Goal: Communication & Community: Answer question/provide support

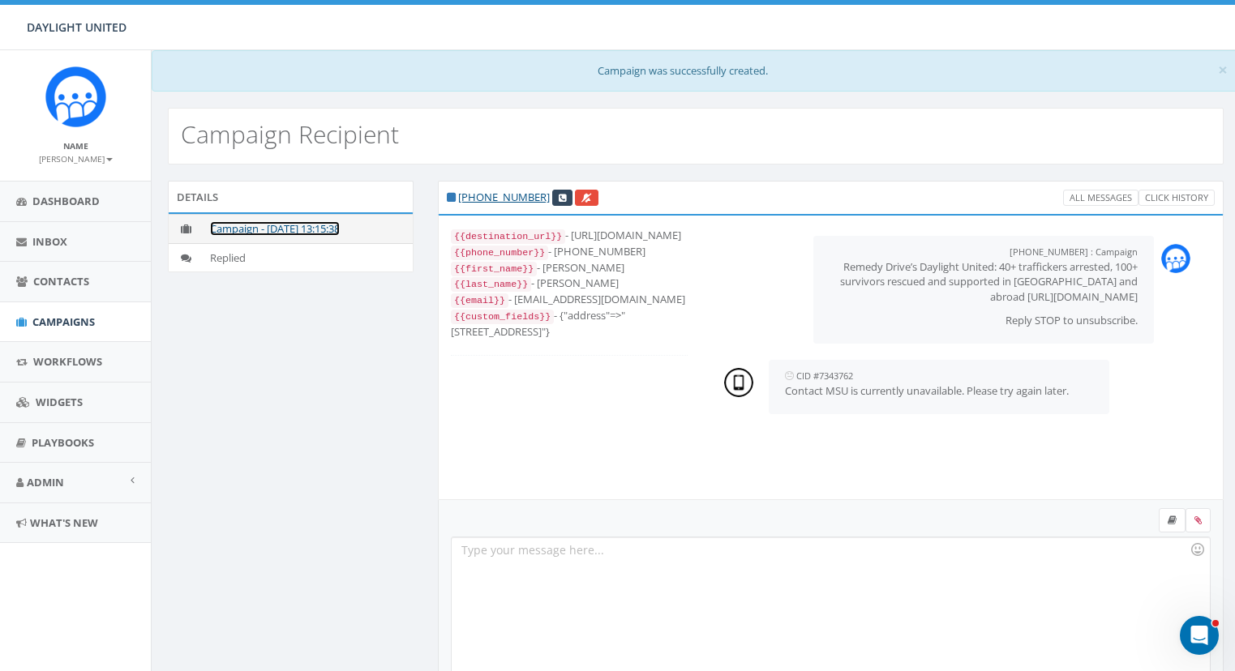
click at [280, 232] on link "Campaign - [DATE] 13:15:38" at bounding box center [275, 228] width 130 height 15
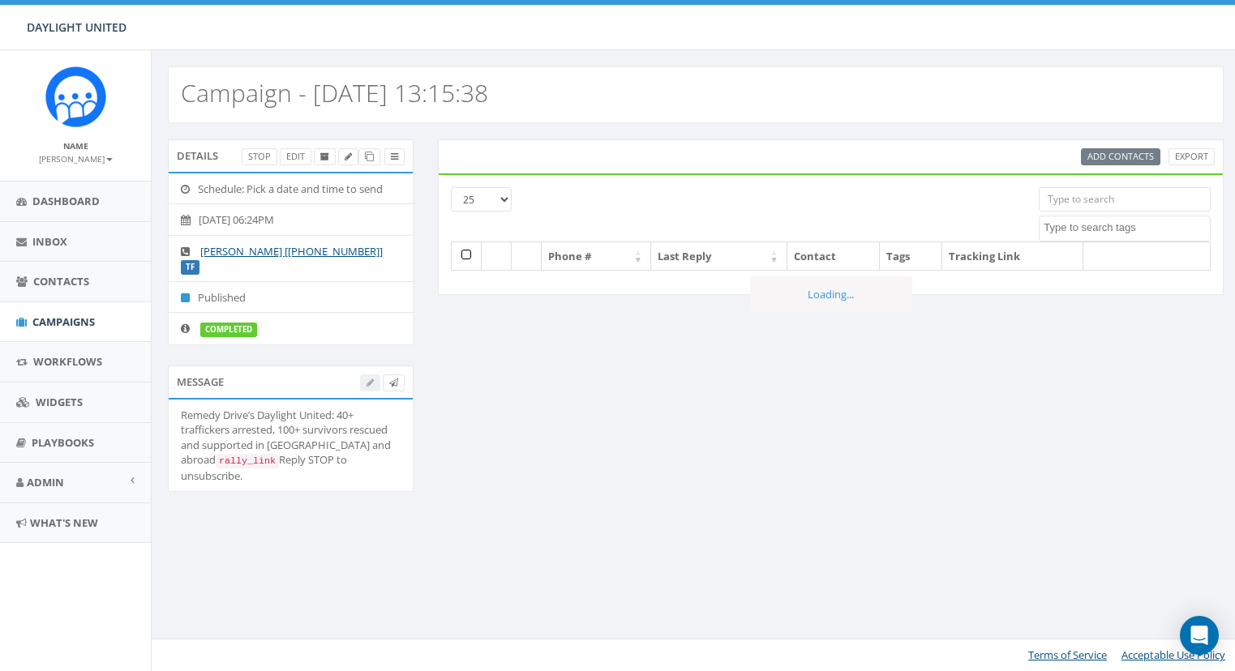
select select
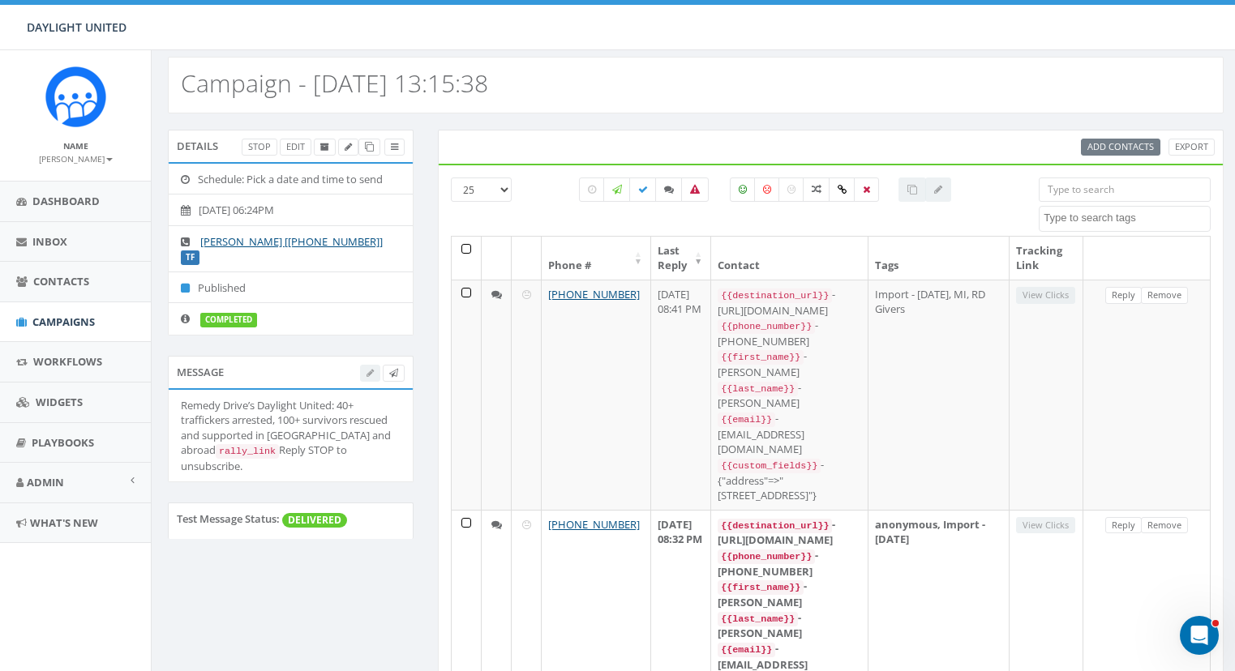
scroll to position [11, 0]
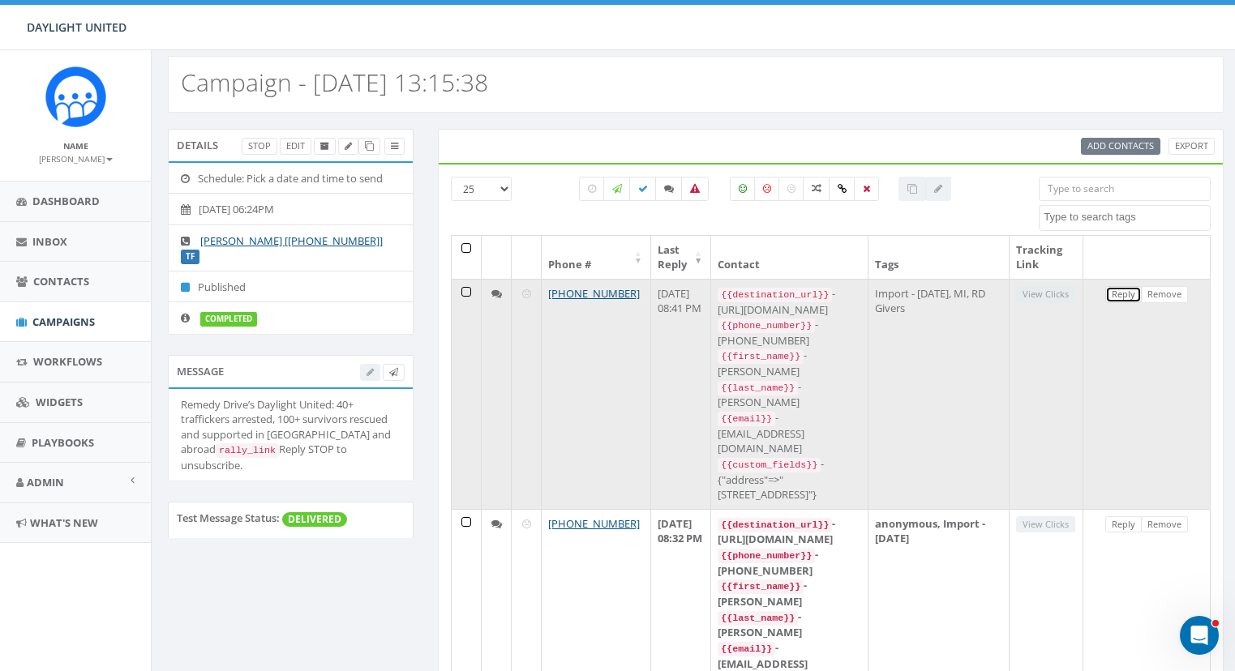
click at [1121, 297] on link "Reply" at bounding box center [1123, 294] width 36 height 17
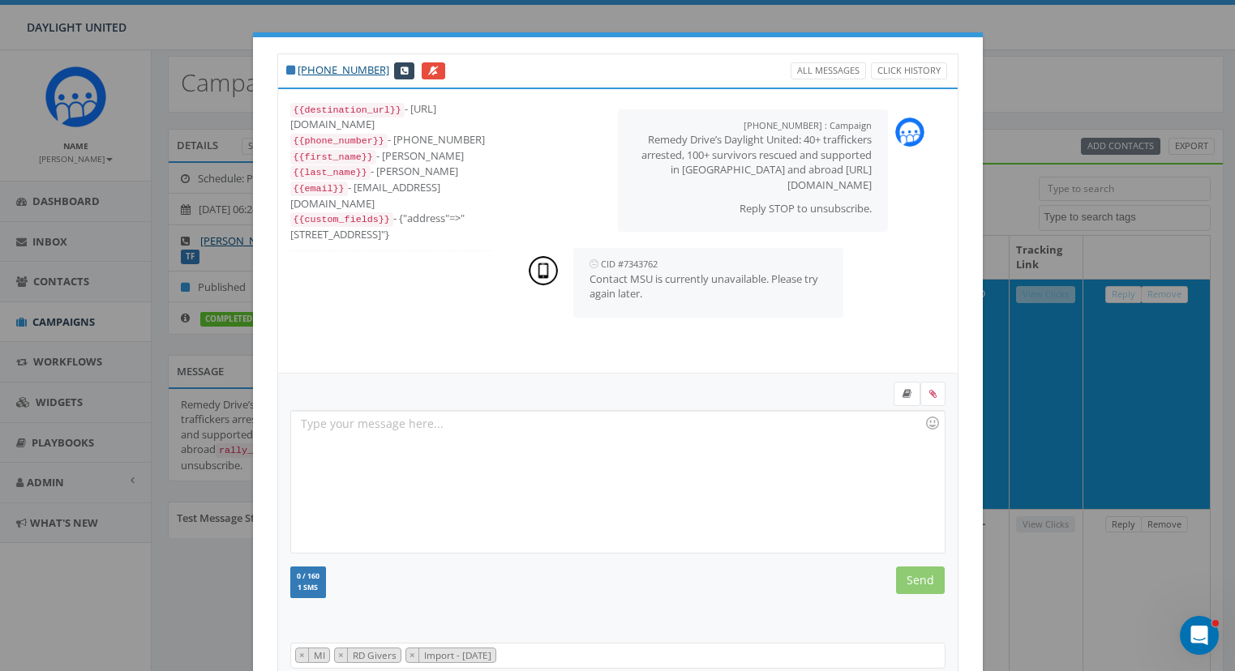
scroll to position [141, 0]
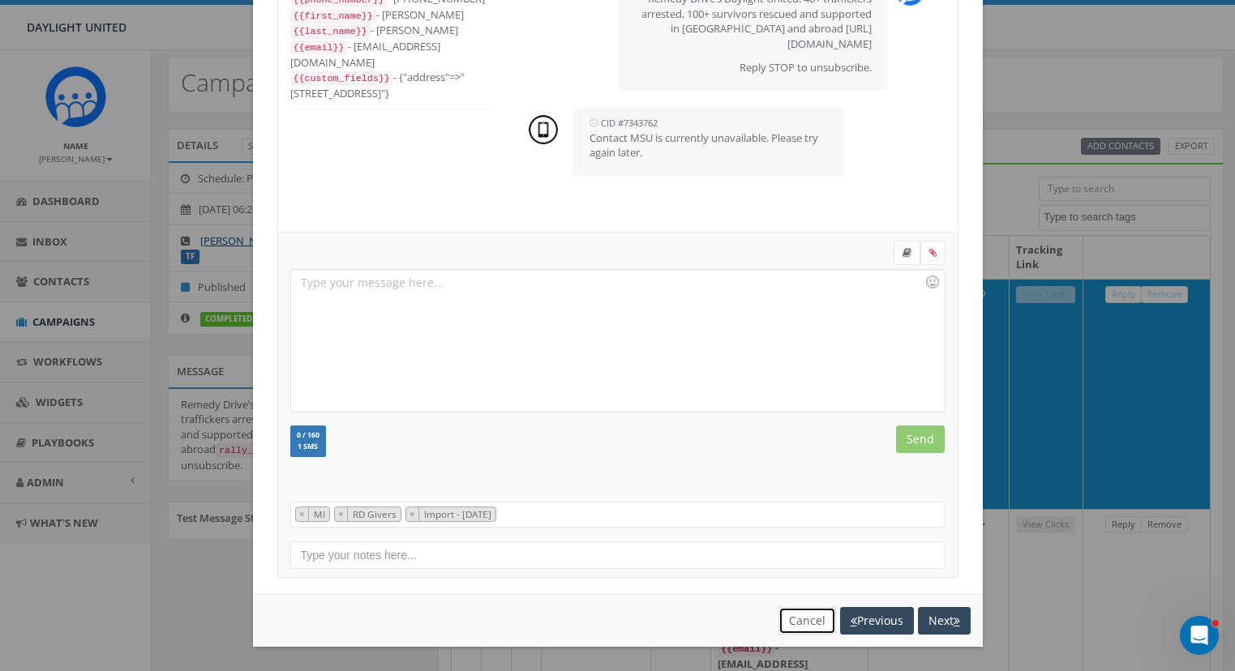
click at [792, 627] on button "Cancel" at bounding box center [807, 621] width 58 height 28
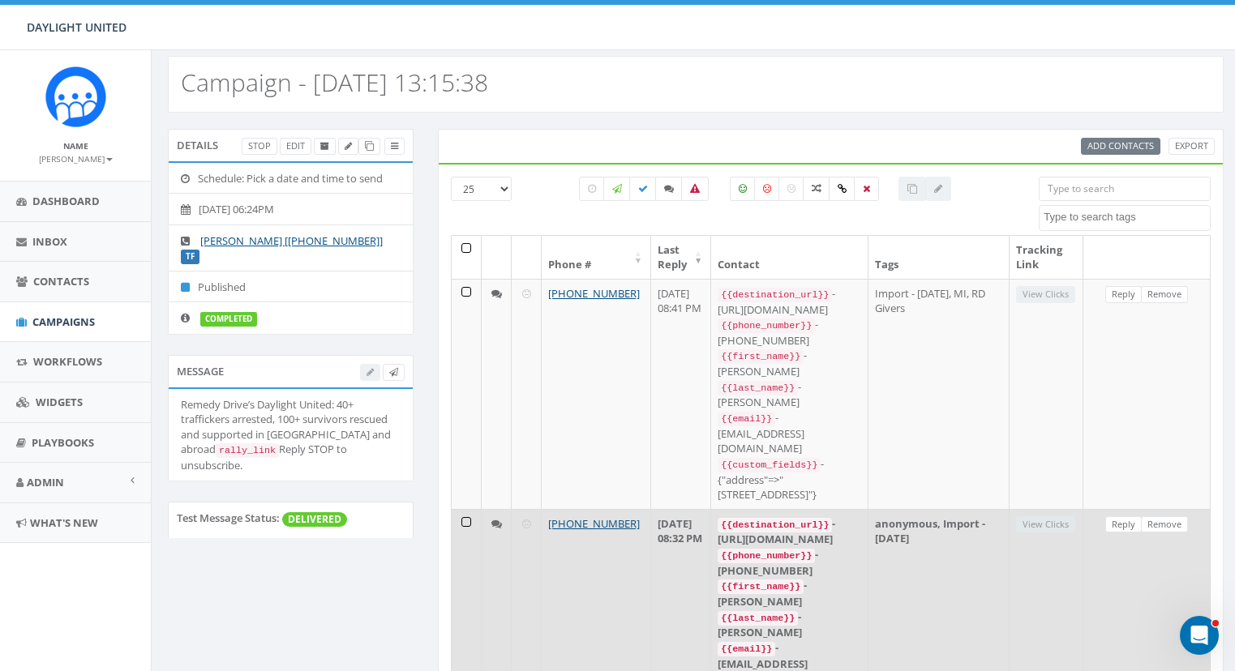
click at [498, 519] on icon at bounding box center [496, 524] width 11 height 11
click at [496, 519] on icon at bounding box center [496, 524] width 11 height 11
click at [1124, 517] on link "Reply" at bounding box center [1123, 525] width 36 height 17
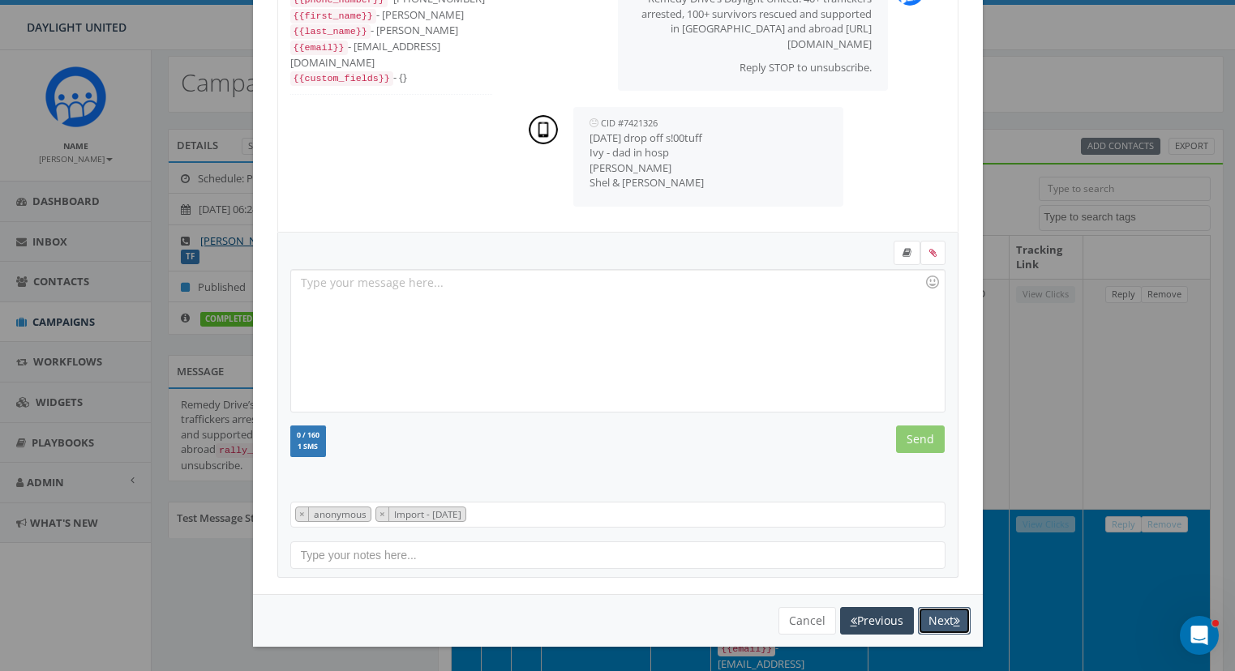
click at [942, 625] on button "Next" at bounding box center [944, 621] width 53 height 28
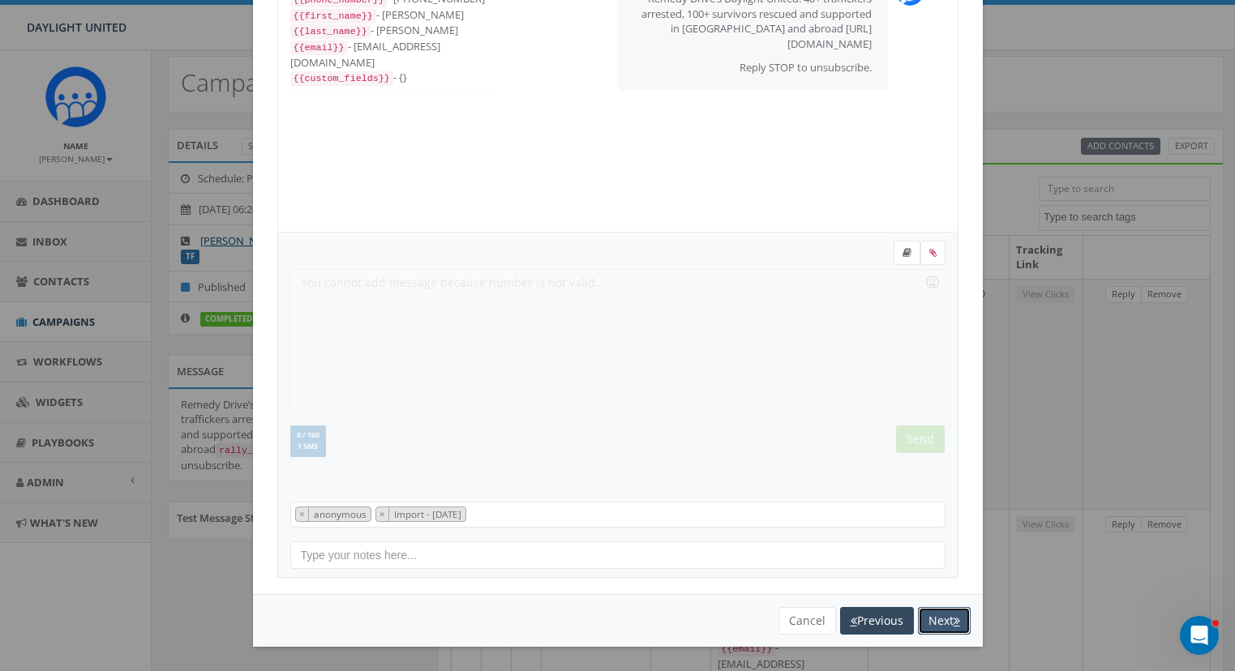
click at [942, 621] on button "Next" at bounding box center [944, 621] width 53 height 28
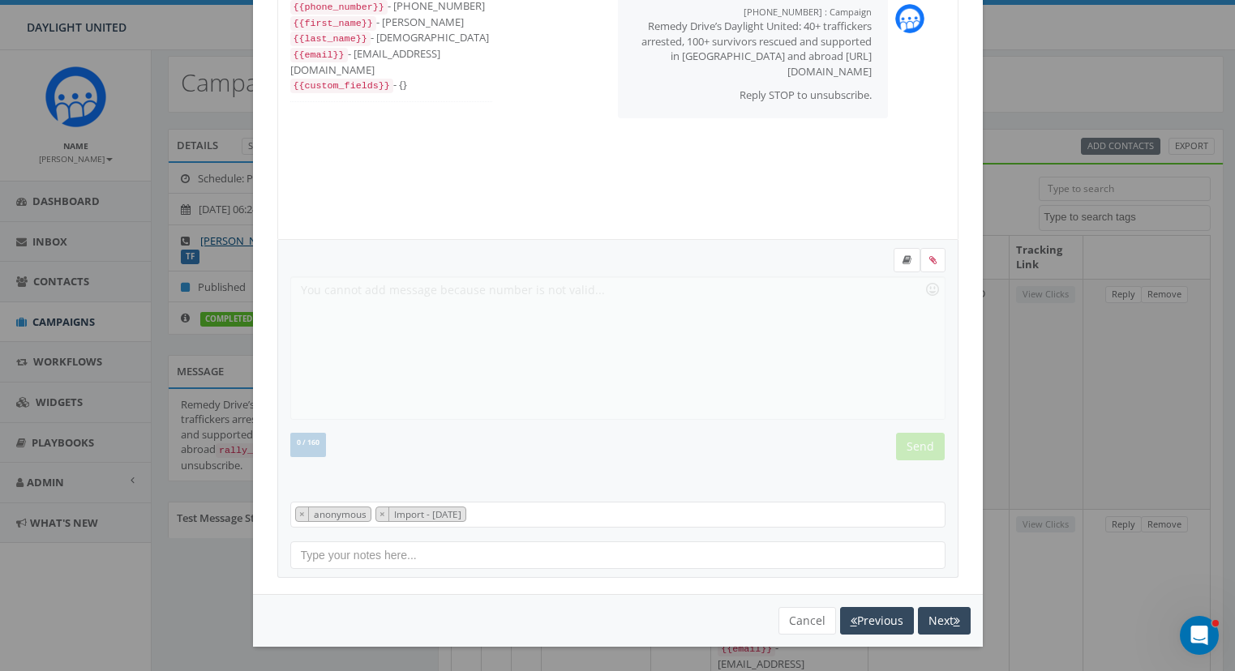
scroll to position [16, 0]
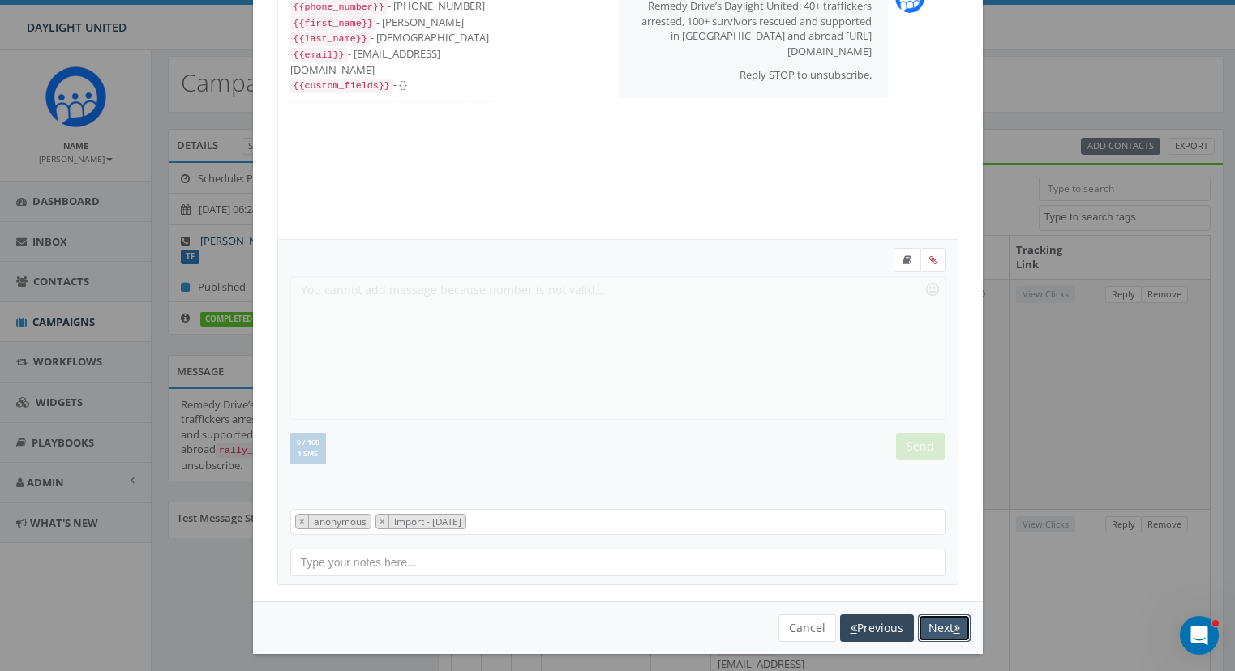
click at [941, 623] on button "Next" at bounding box center [944, 629] width 53 height 28
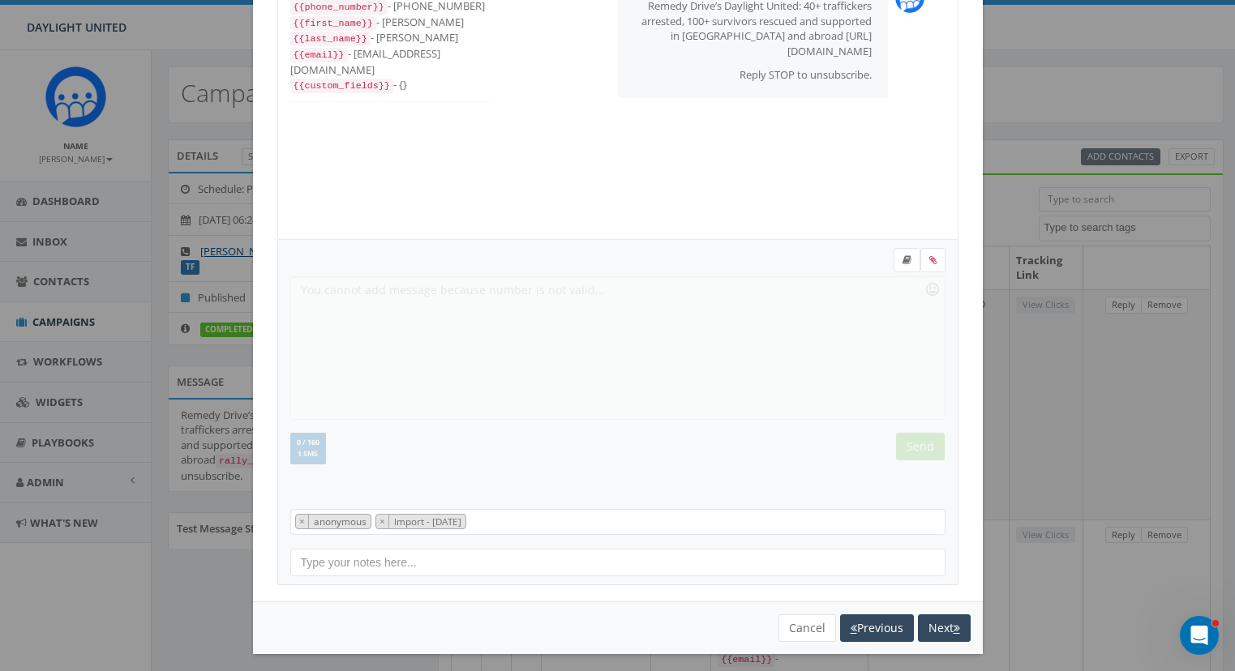
scroll to position [0, 0]
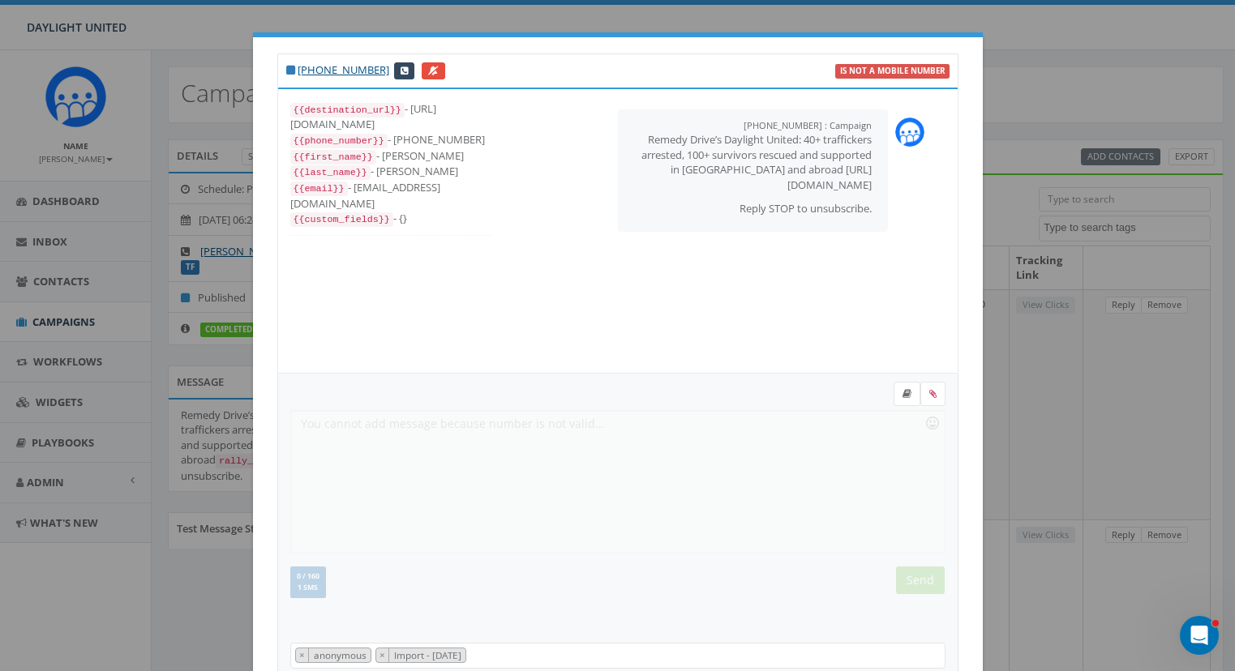
click at [190, 54] on div "+1 920-360-7314 is not a mobile number {{destination_url}} - https://rclink.co/…" at bounding box center [617, 335] width 1235 height 671
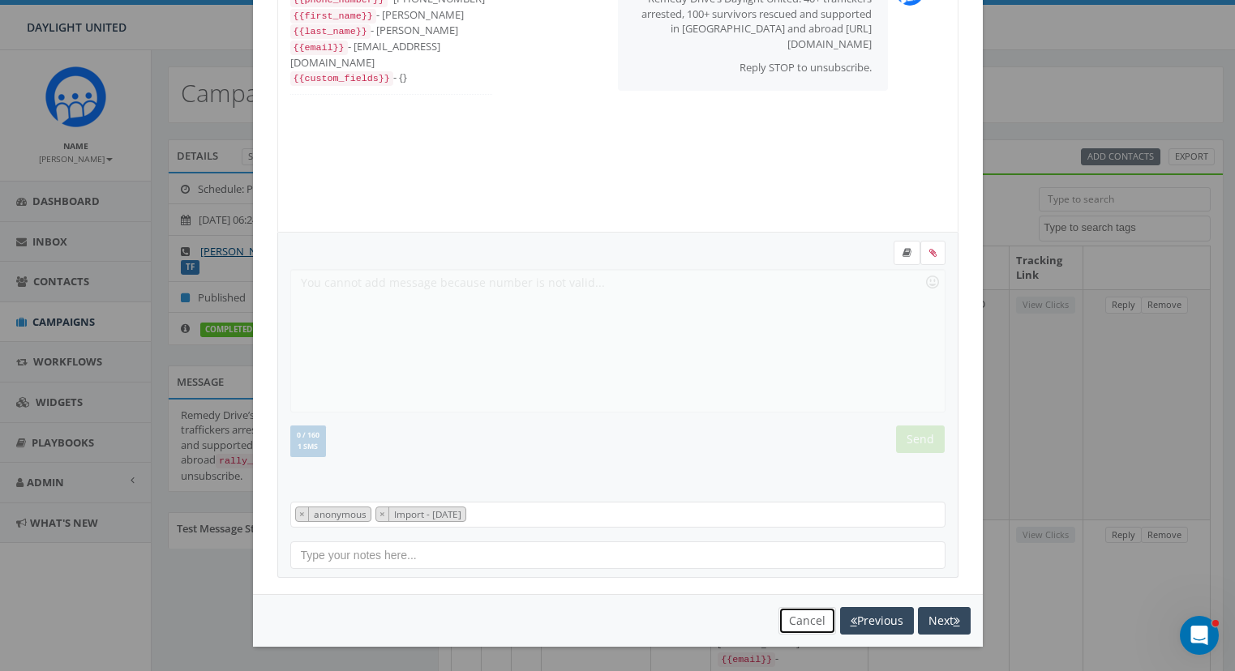
click at [801, 631] on button "Cancel" at bounding box center [807, 621] width 58 height 28
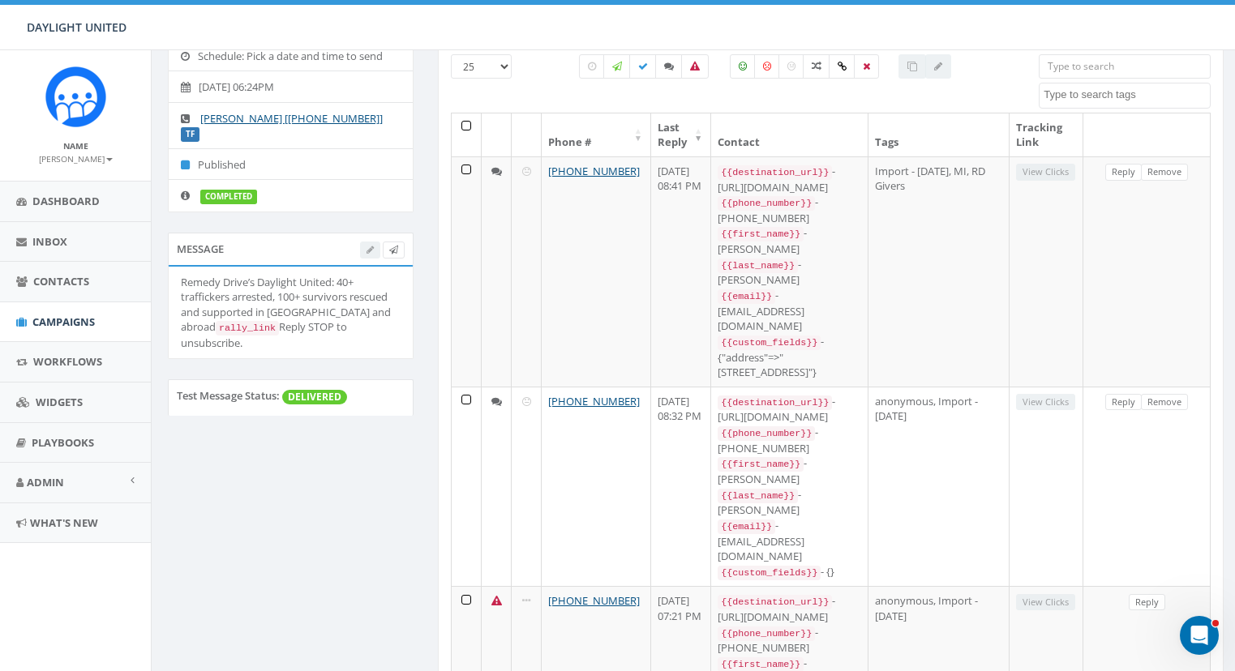
scroll to position [0, 0]
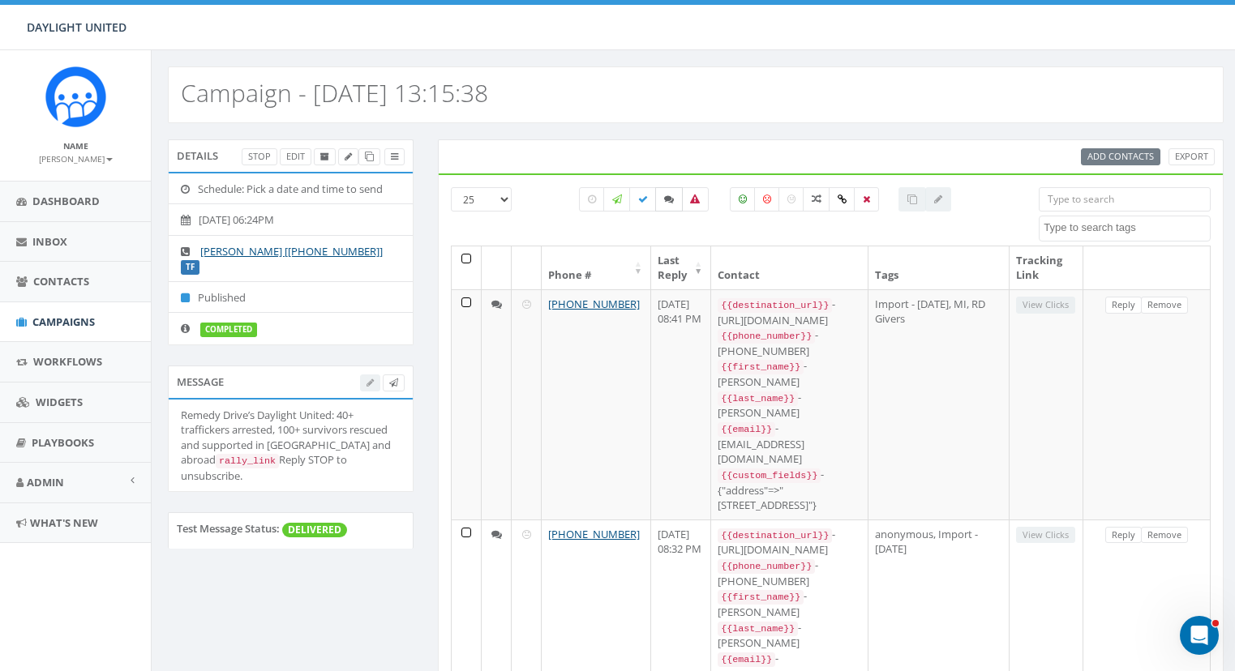
click at [664, 196] on icon at bounding box center [669, 200] width 10 height 10
checkbox input "true"
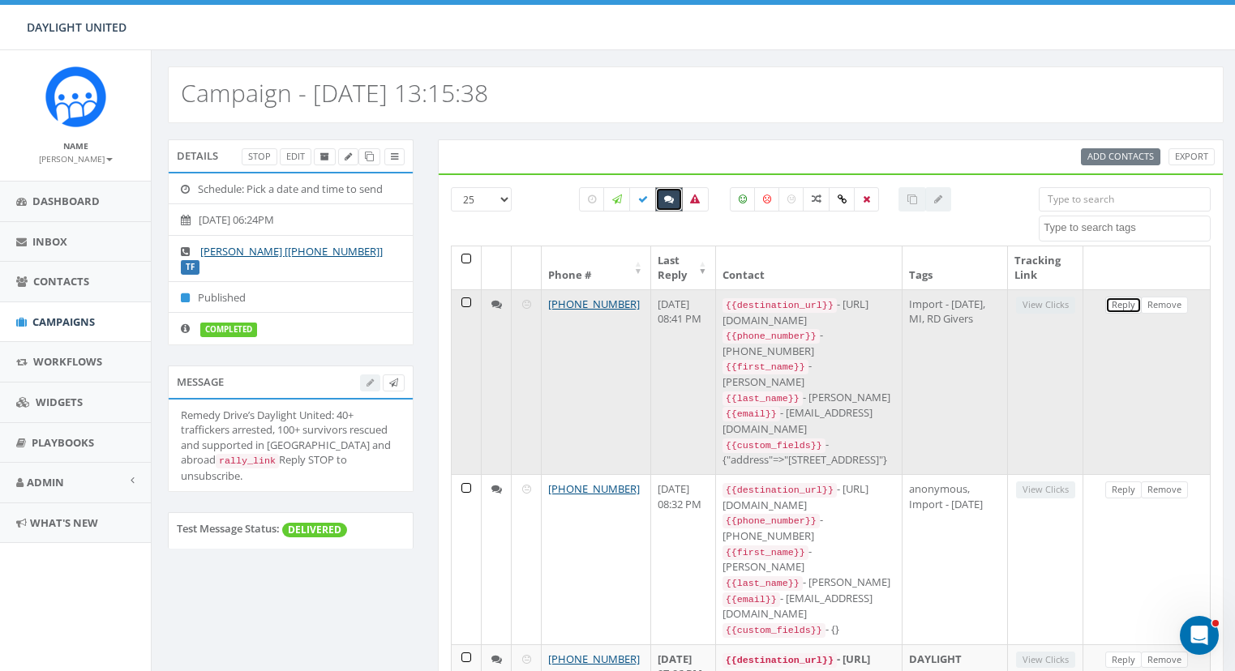
click at [1121, 301] on link "Reply" at bounding box center [1123, 305] width 36 height 17
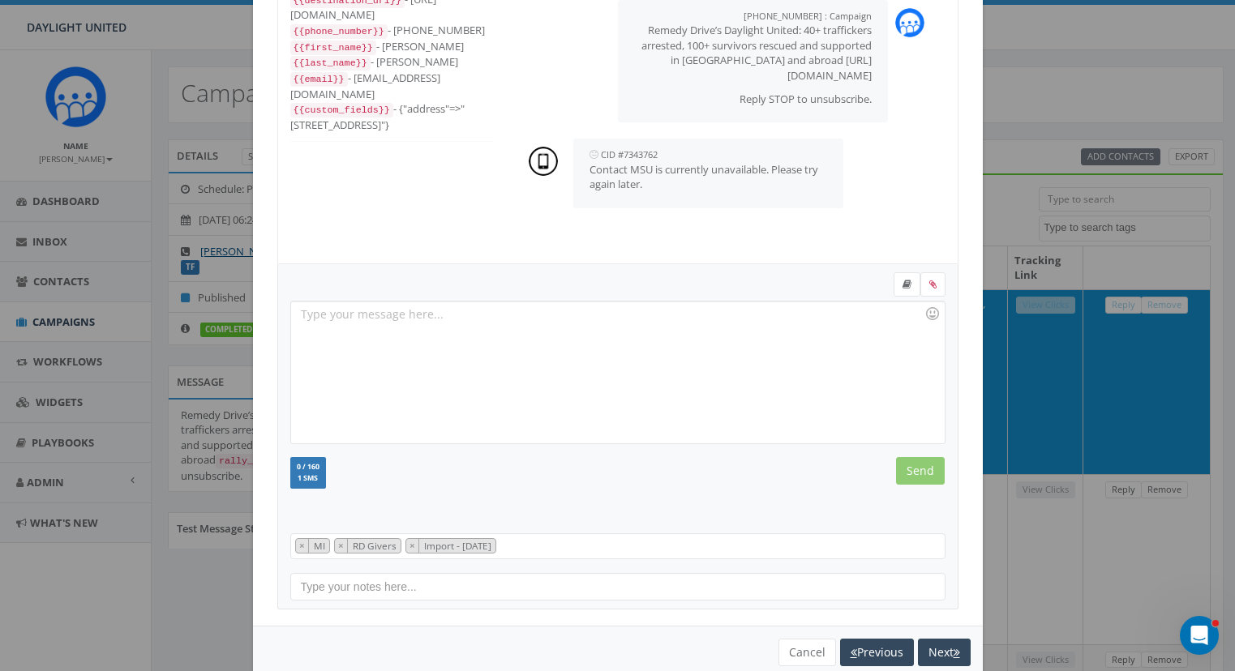
scroll to position [141, 0]
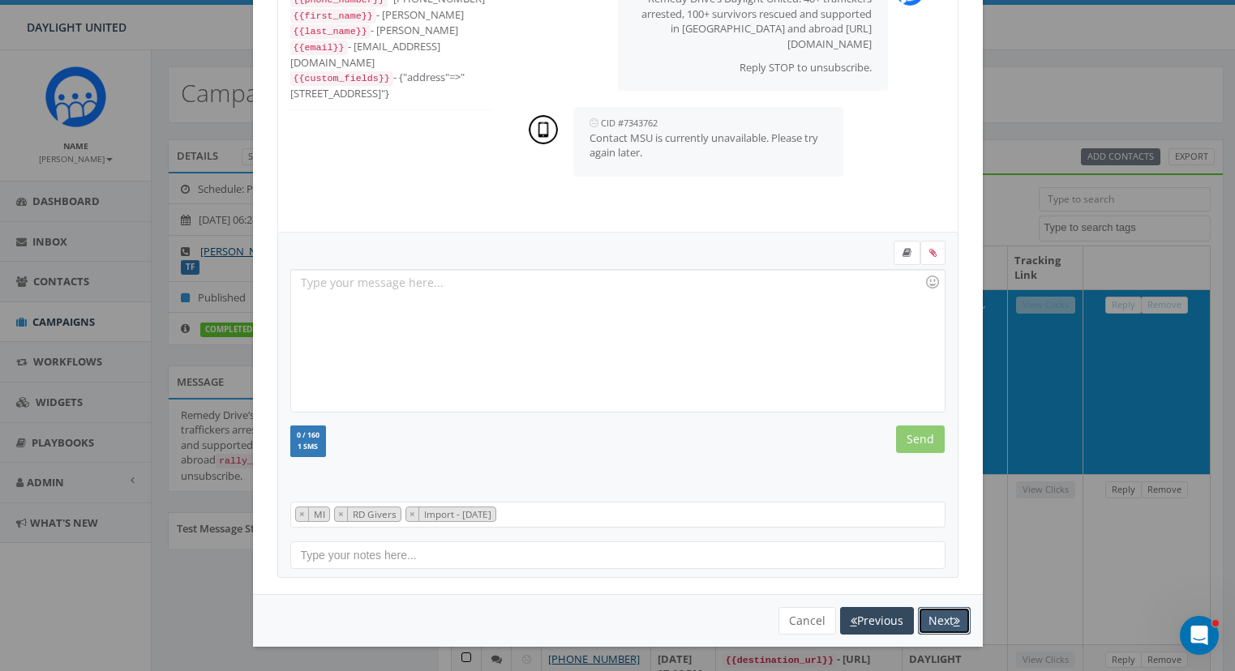
click at [933, 623] on button "Next" at bounding box center [944, 621] width 53 height 28
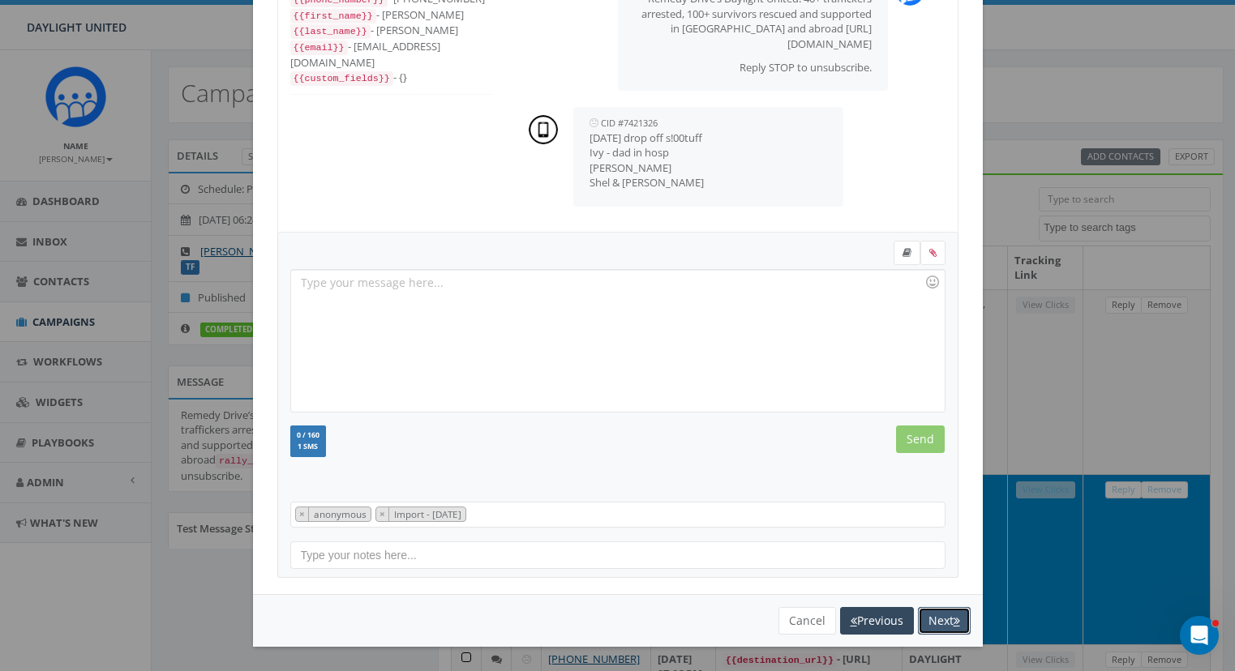
click at [933, 623] on button "Next" at bounding box center [944, 621] width 53 height 28
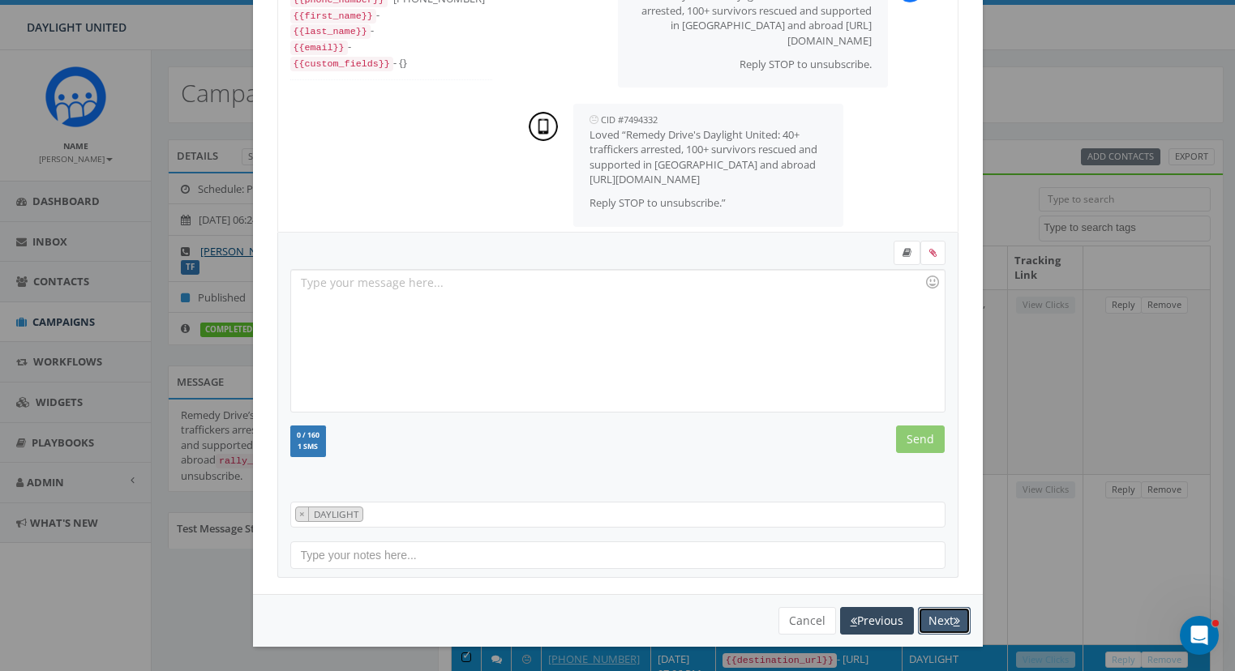
click at [942, 629] on button "Next" at bounding box center [944, 621] width 53 height 28
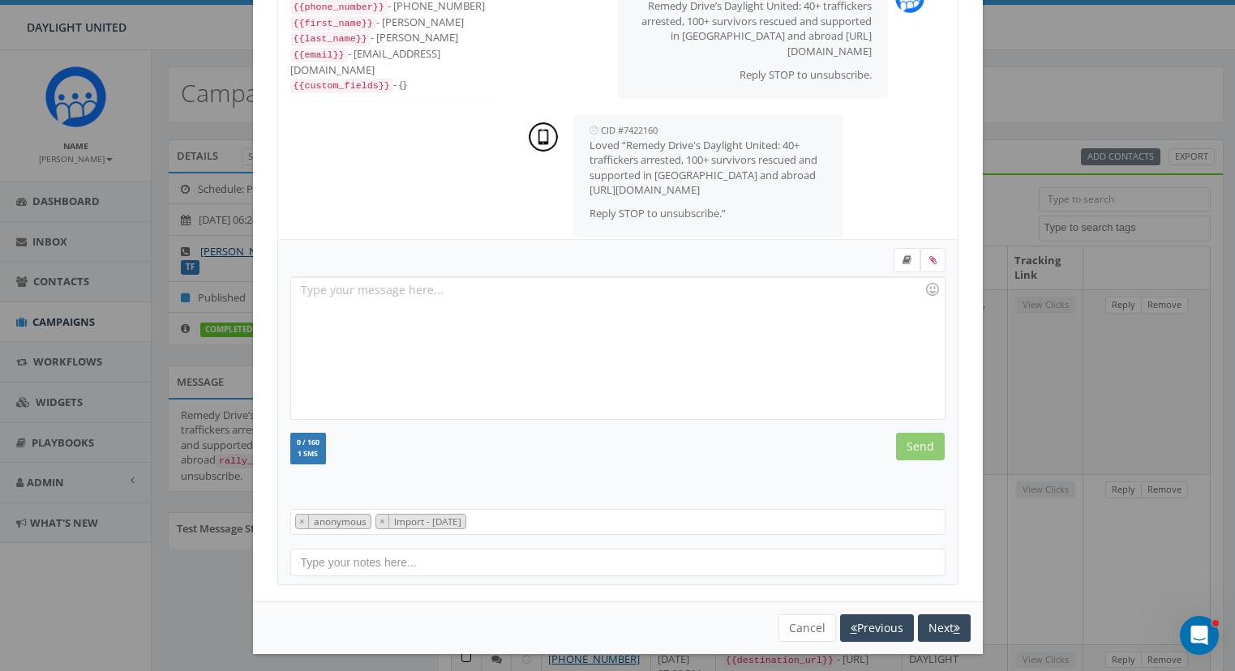
scroll to position [16, 0]
click at [942, 624] on button "Next" at bounding box center [944, 629] width 53 height 28
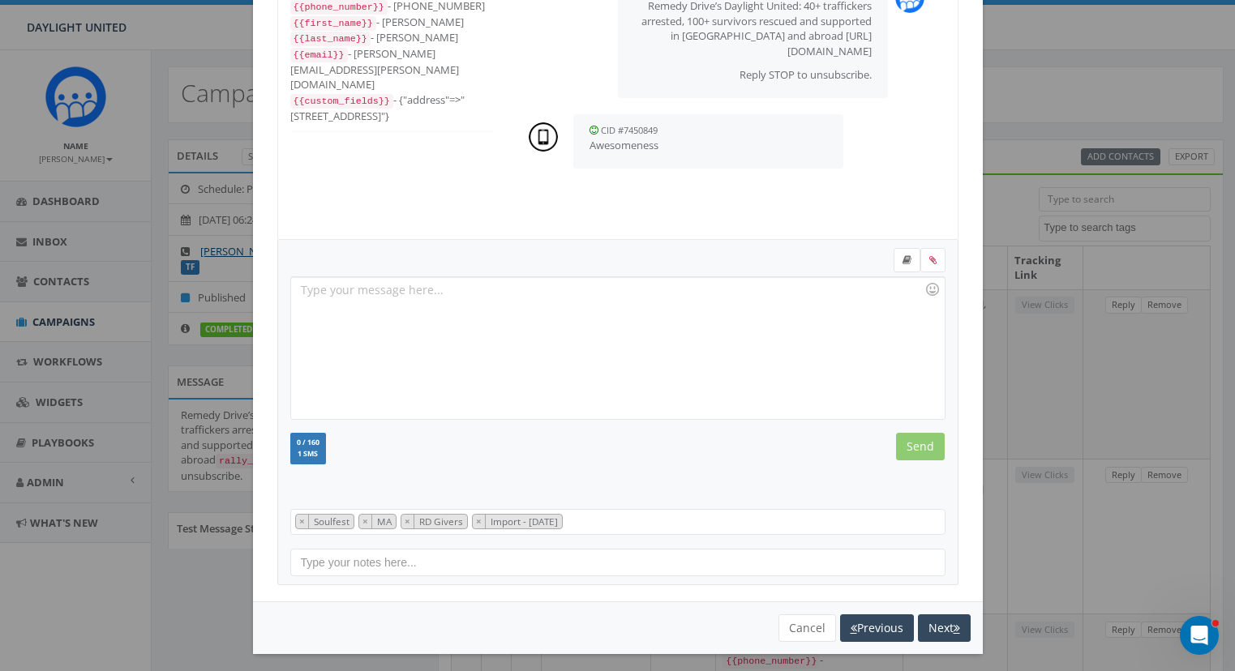
scroll to position [0, 0]
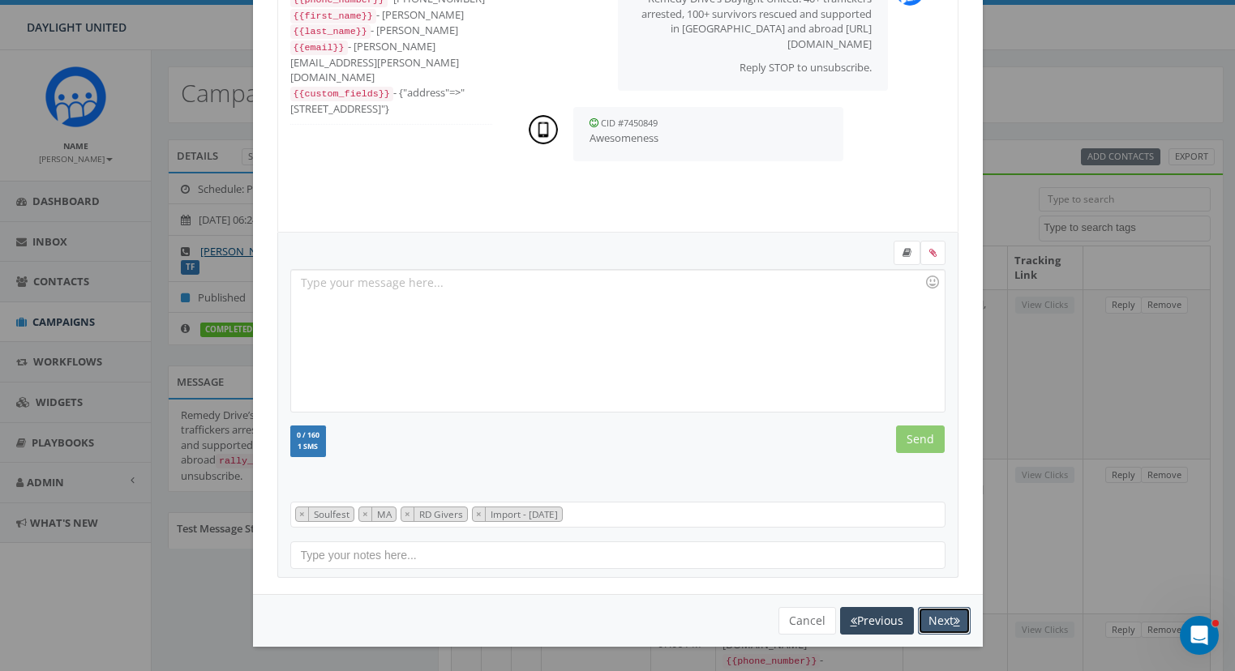
click at [936, 619] on button "Next" at bounding box center [944, 621] width 53 height 28
click at [939, 632] on button "Next" at bounding box center [944, 621] width 53 height 28
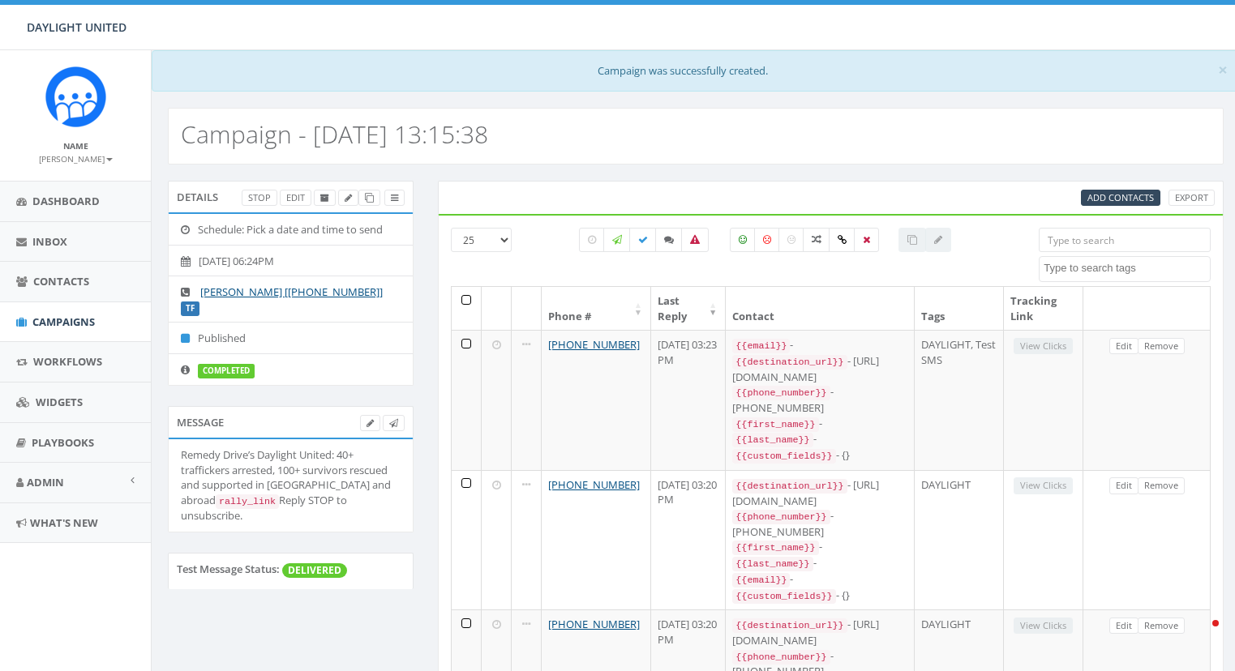
select select
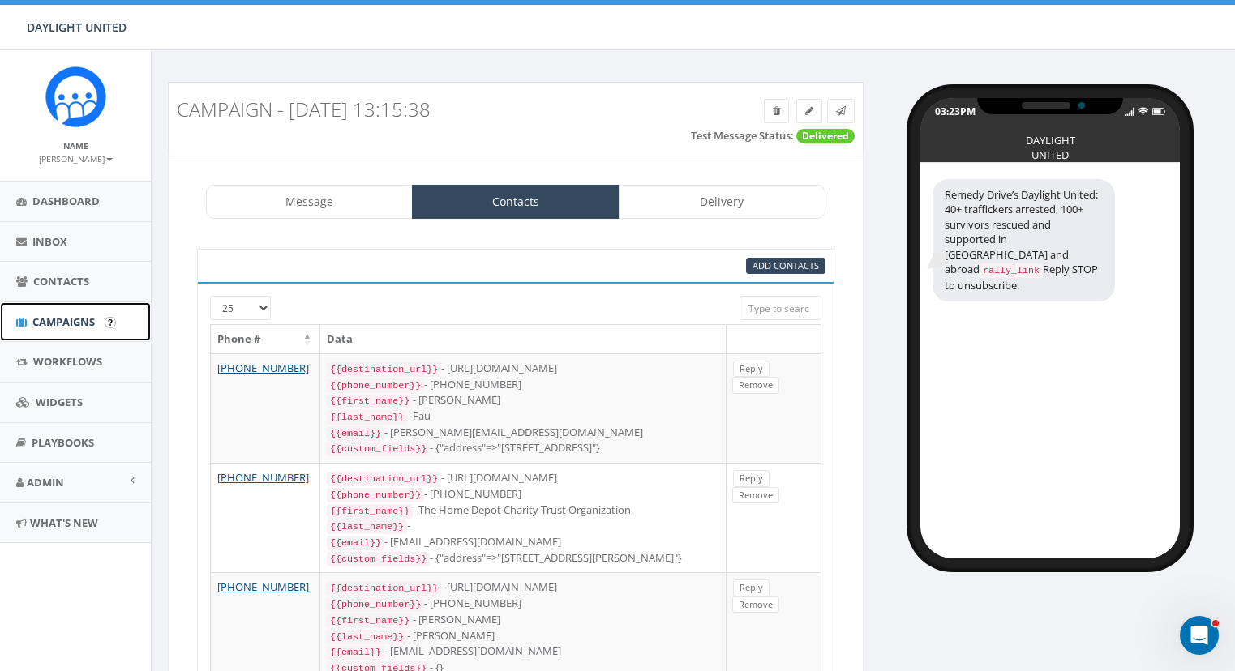
click at [71, 320] on span "Campaigns" at bounding box center [63, 322] width 62 height 15
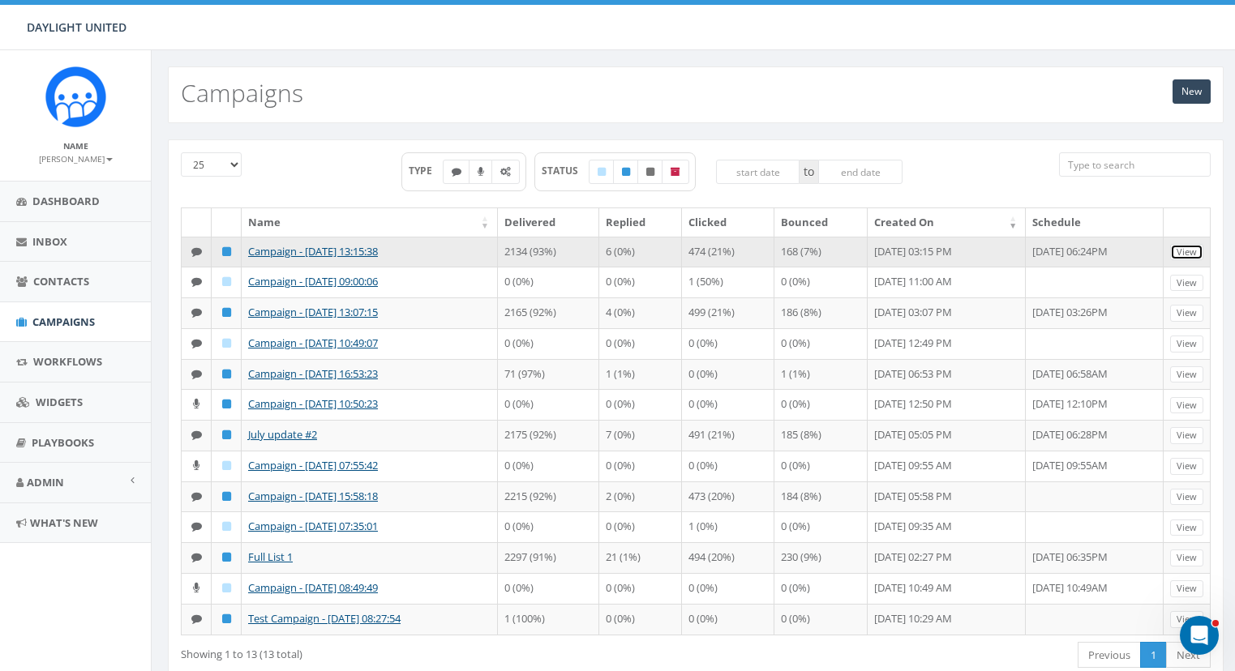
click at [1185, 247] on link "View" at bounding box center [1186, 252] width 33 height 17
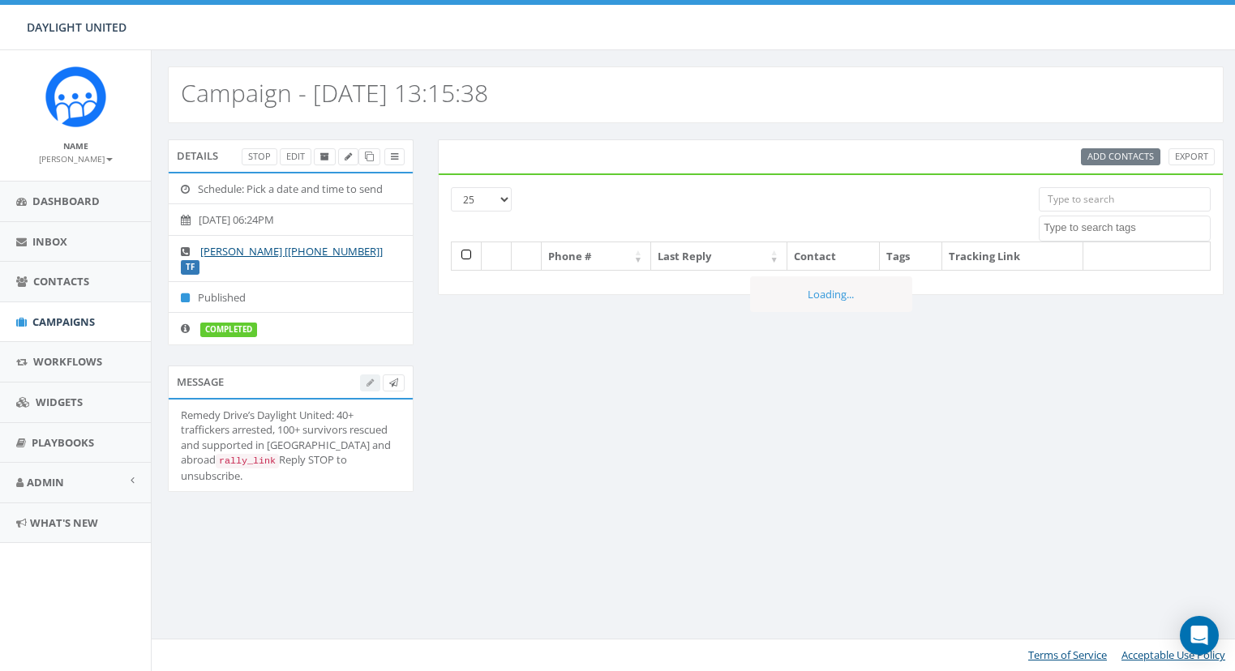
select select
